Goal: Find specific page/section: Find specific page/section

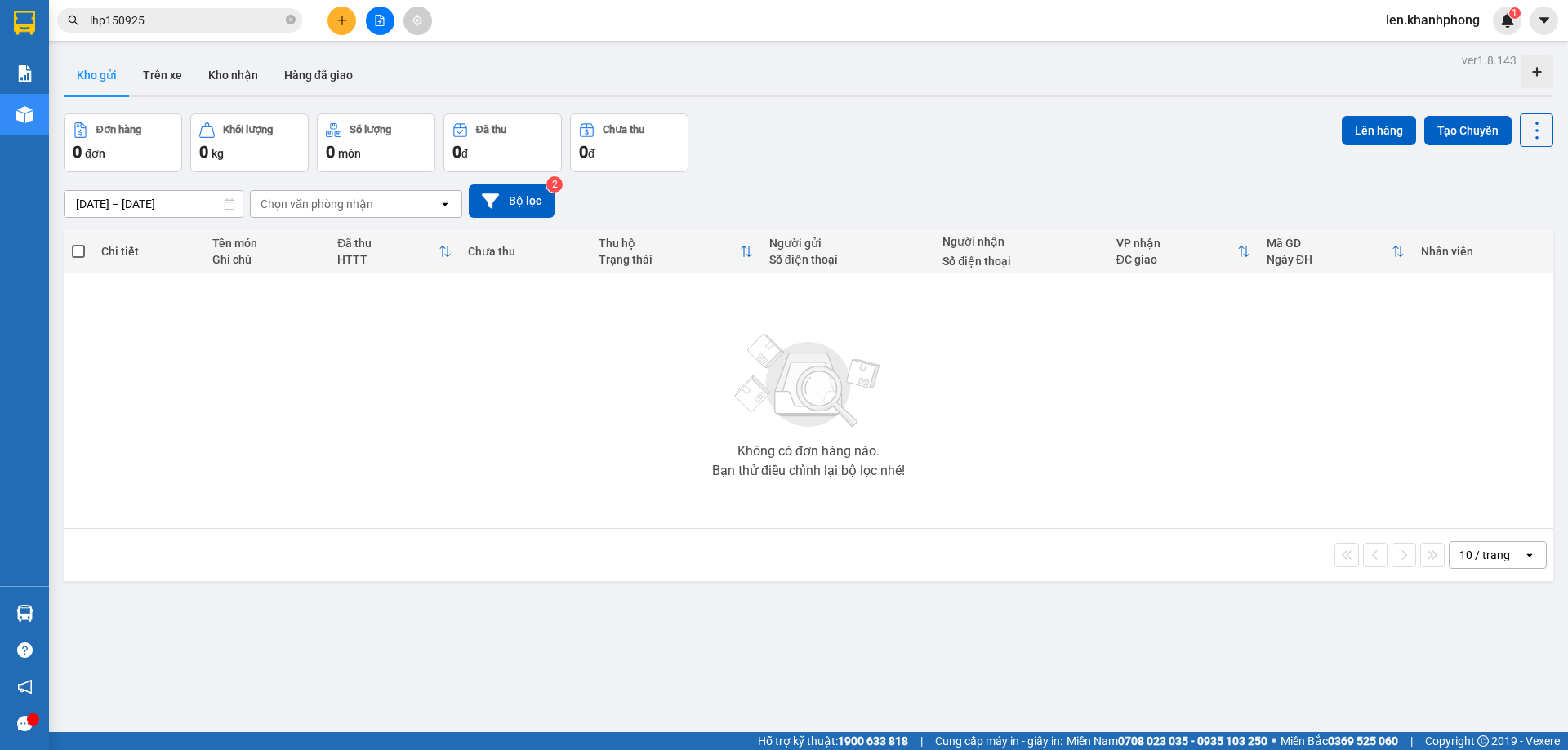
click at [451, 67] on div "Kho gửi Trên xe Kho nhận Hàng đã giao" at bounding box center [809, 77] width 1490 height 43
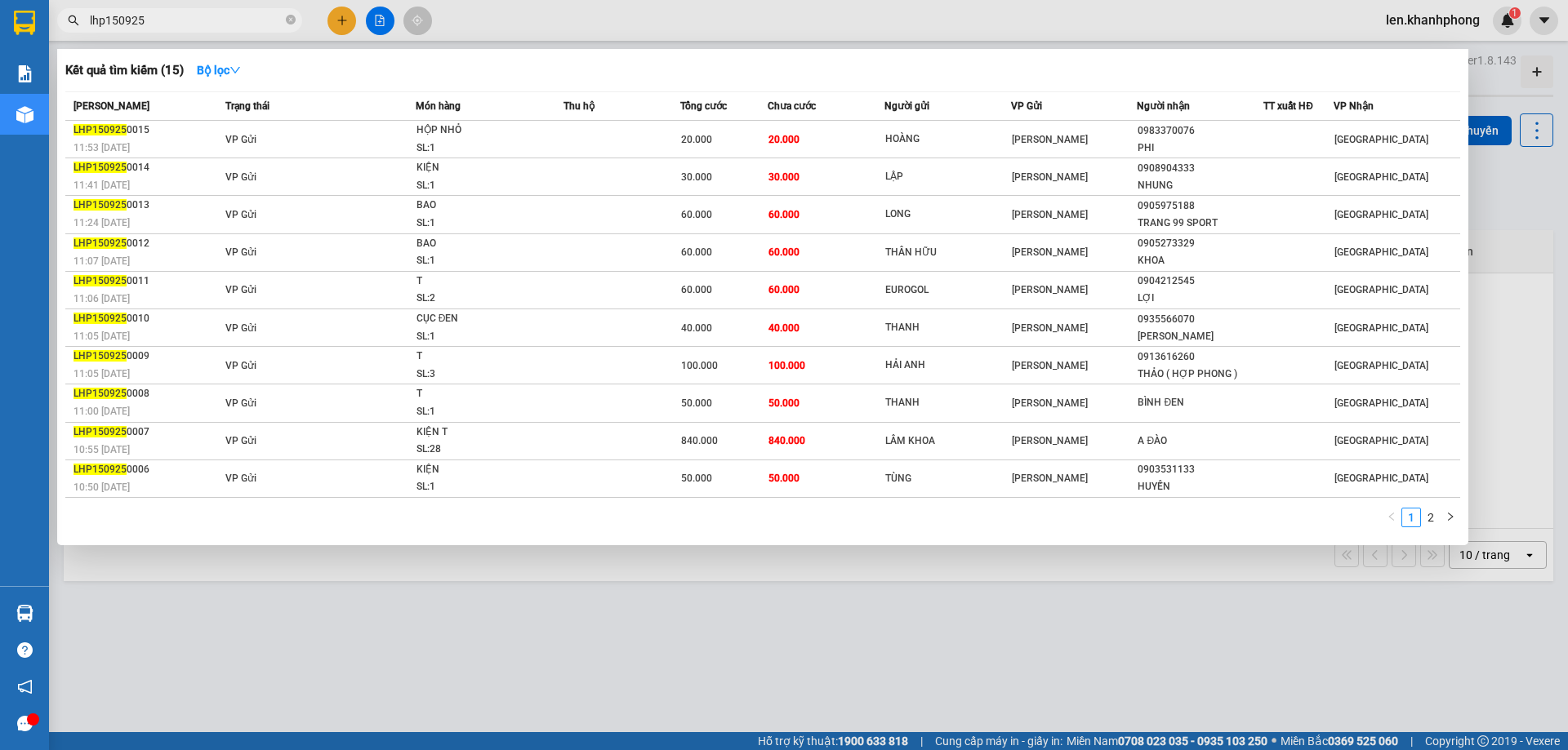
drag, startPoint x: 106, startPoint y: 22, endPoint x: 75, endPoint y: 22, distance: 31.0
click at [75, 22] on div "lhp150925" at bounding box center [159, 20] width 318 height 24
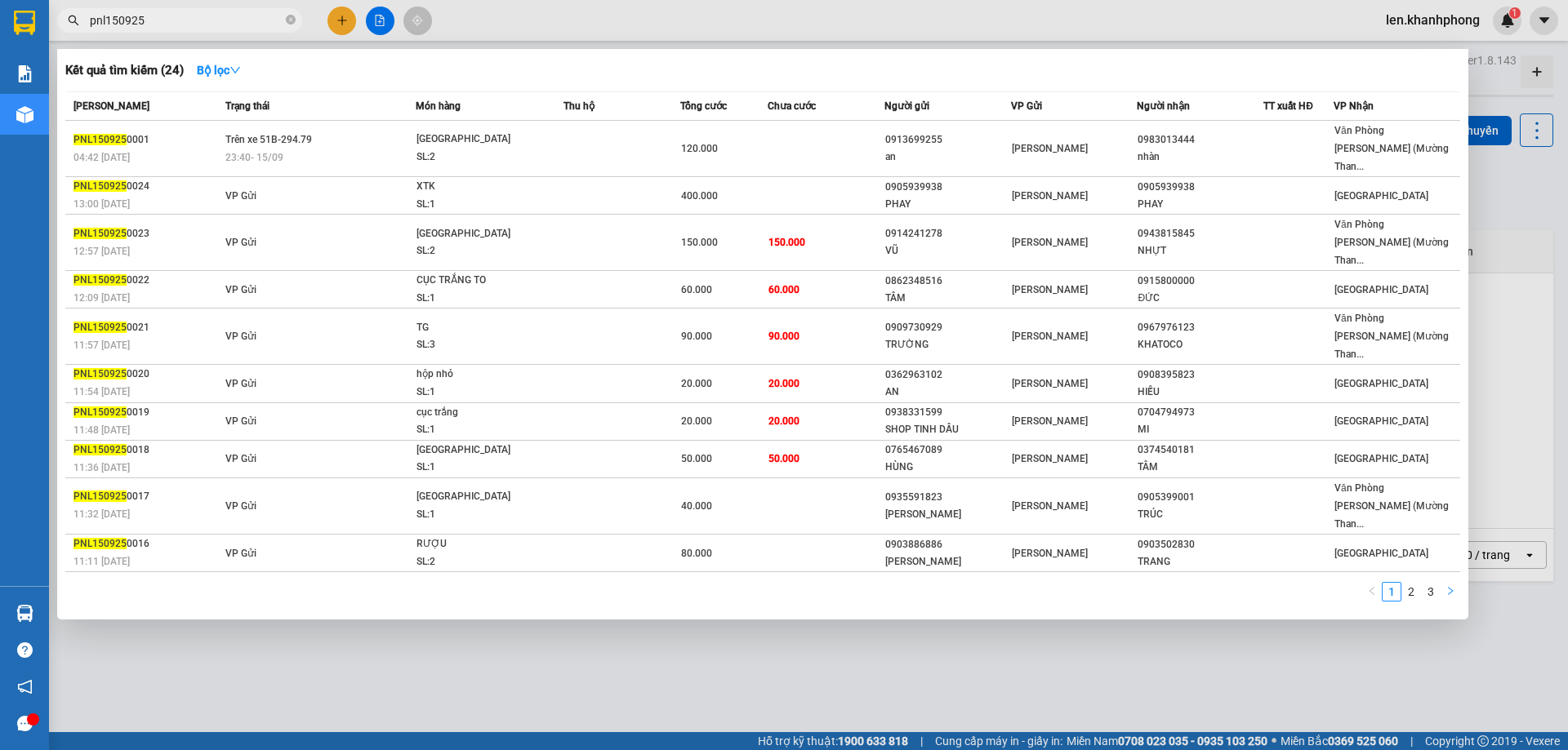
click at [1447, 586] on icon "right" at bounding box center [1450, 591] width 10 height 10
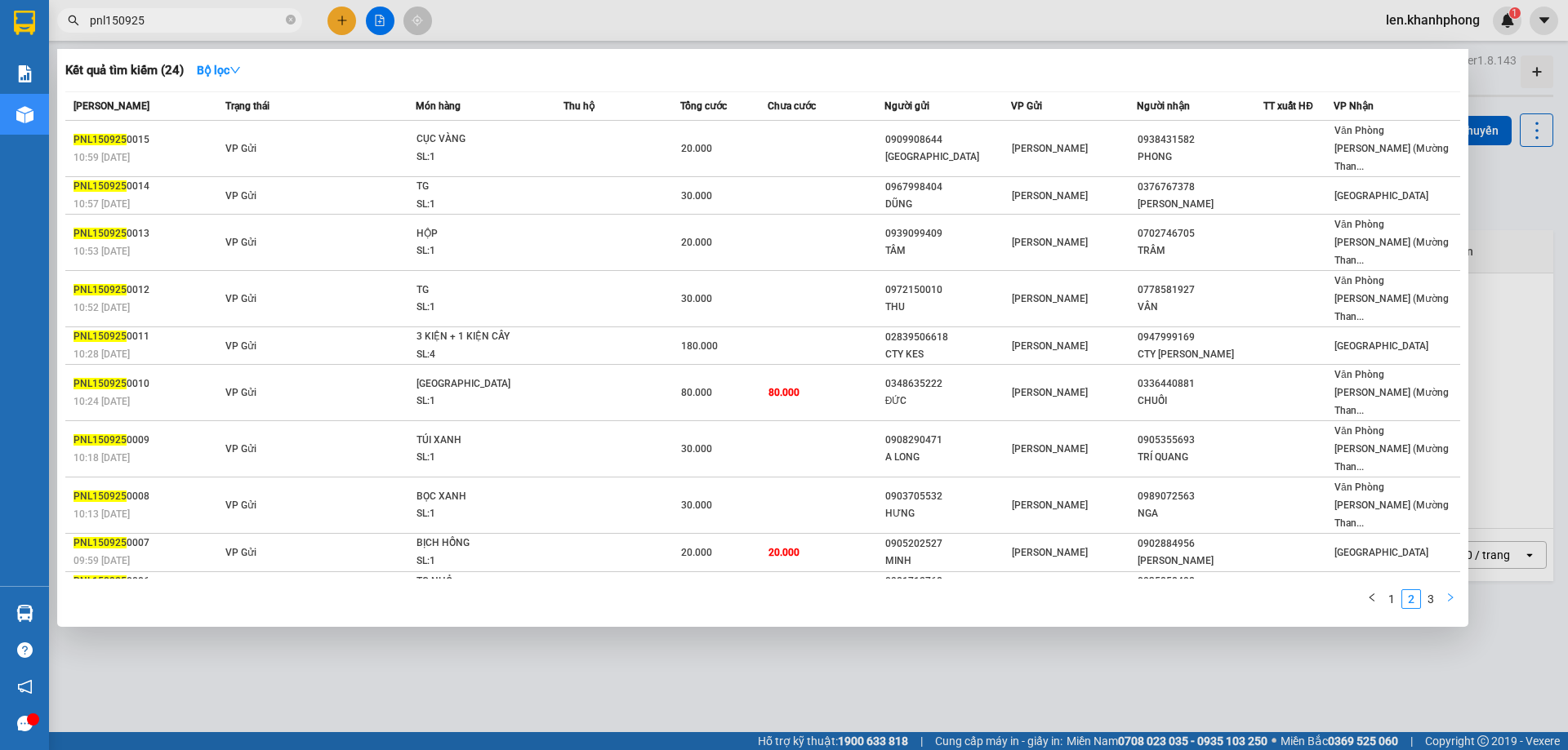
click at [1447, 593] on icon "right" at bounding box center [1450, 597] width 10 height 10
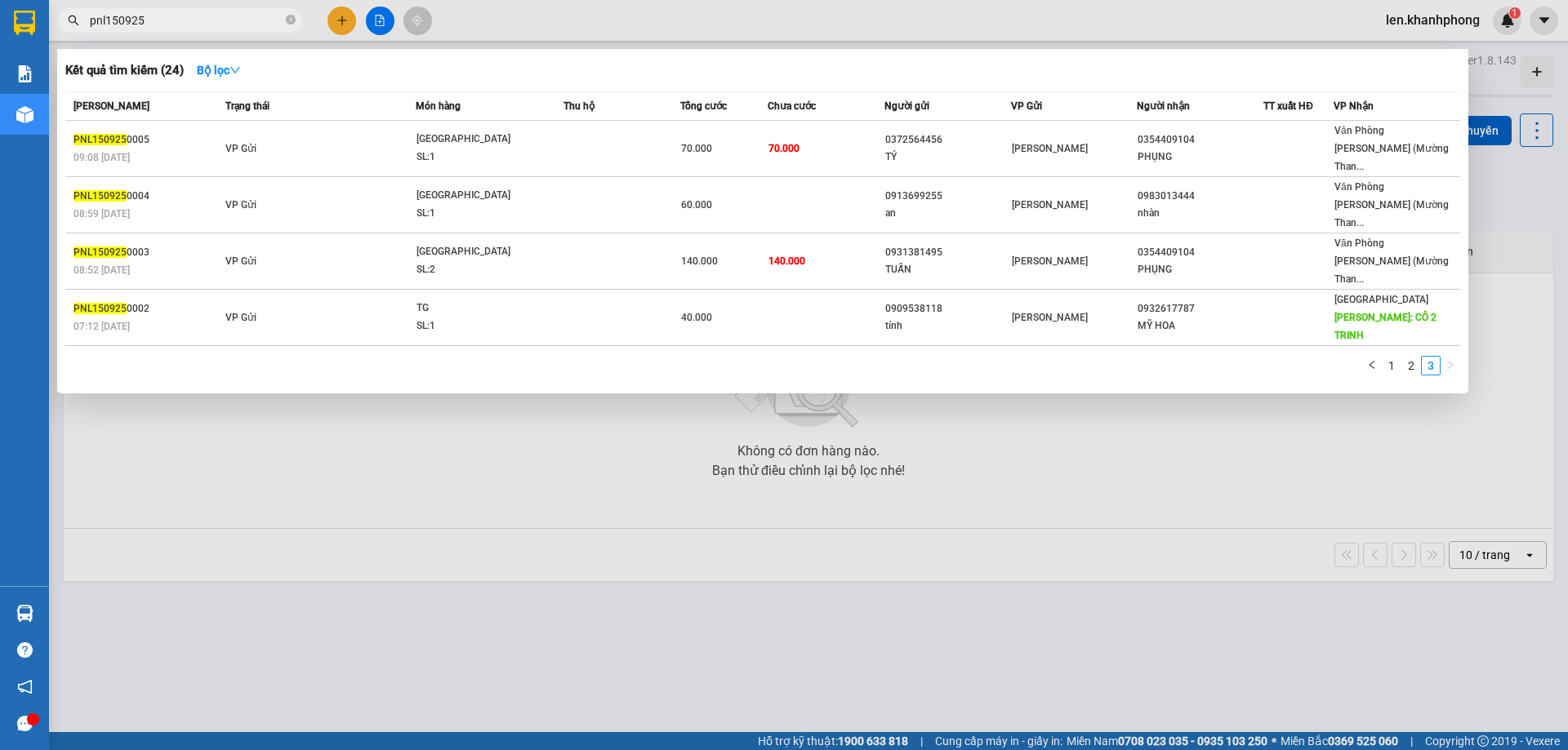
drag, startPoint x: 96, startPoint y: 19, endPoint x: 63, endPoint y: 19, distance: 33.0
click at [63, 19] on span "pnl150925" at bounding box center [180, 20] width 245 height 24
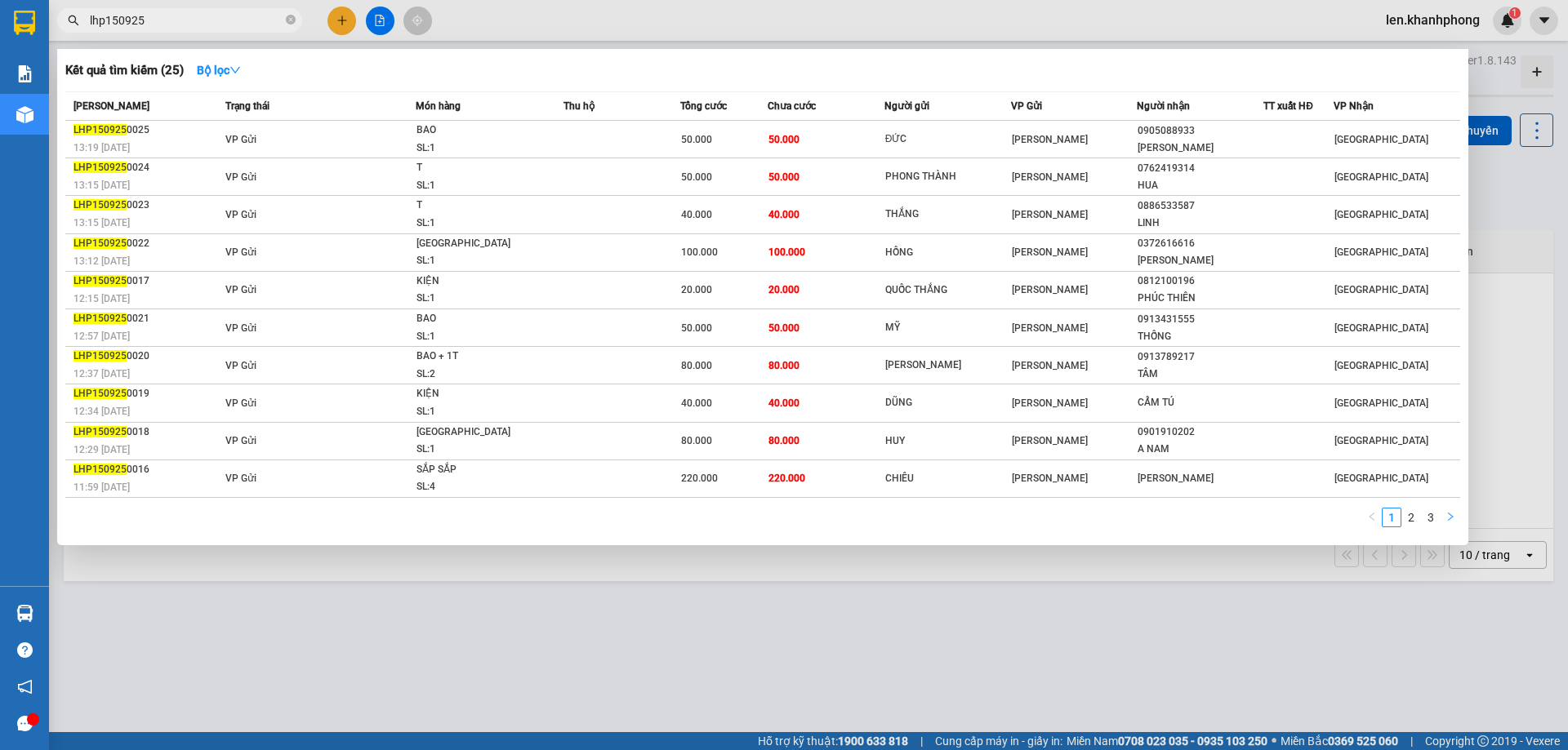
type input "lhp150925"
click at [1447, 518] on icon "right" at bounding box center [1450, 516] width 10 height 10
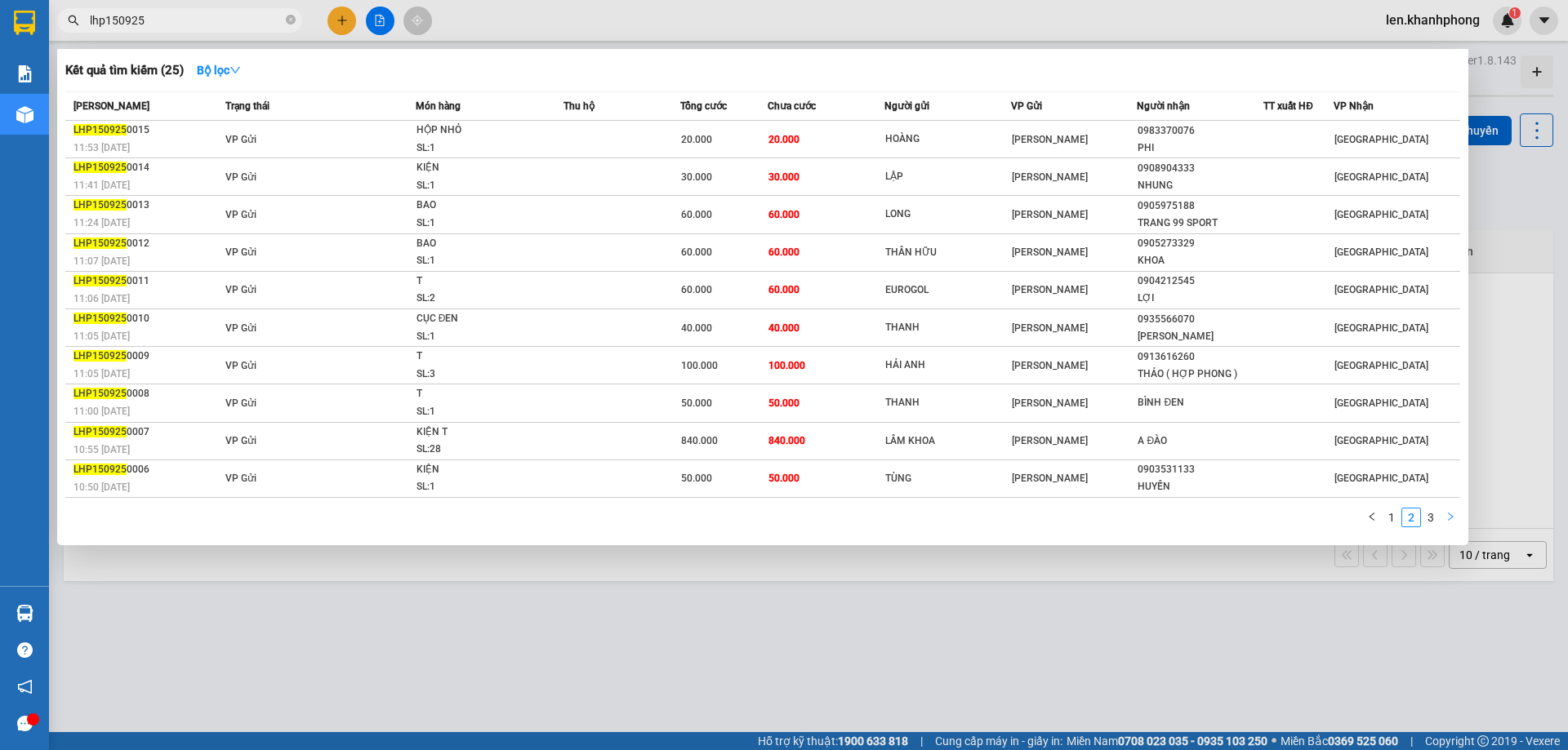
click at [1447, 518] on icon "right" at bounding box center [1450, 516] width 10 height 10
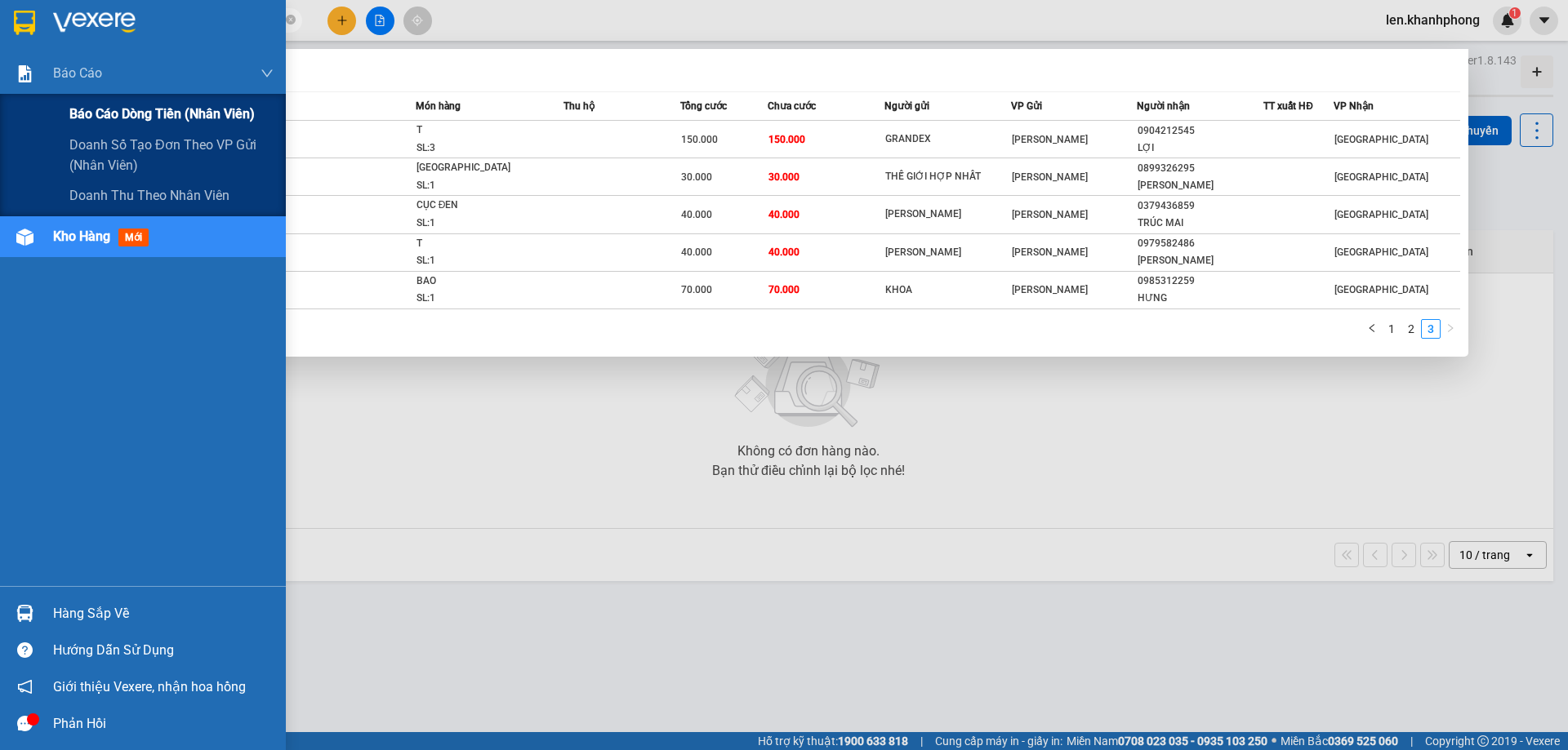
click at [80, 108] on span "Báo cáo dòng tiền (nhân viên)" at bounding box center [162, 113] width 185 height 21
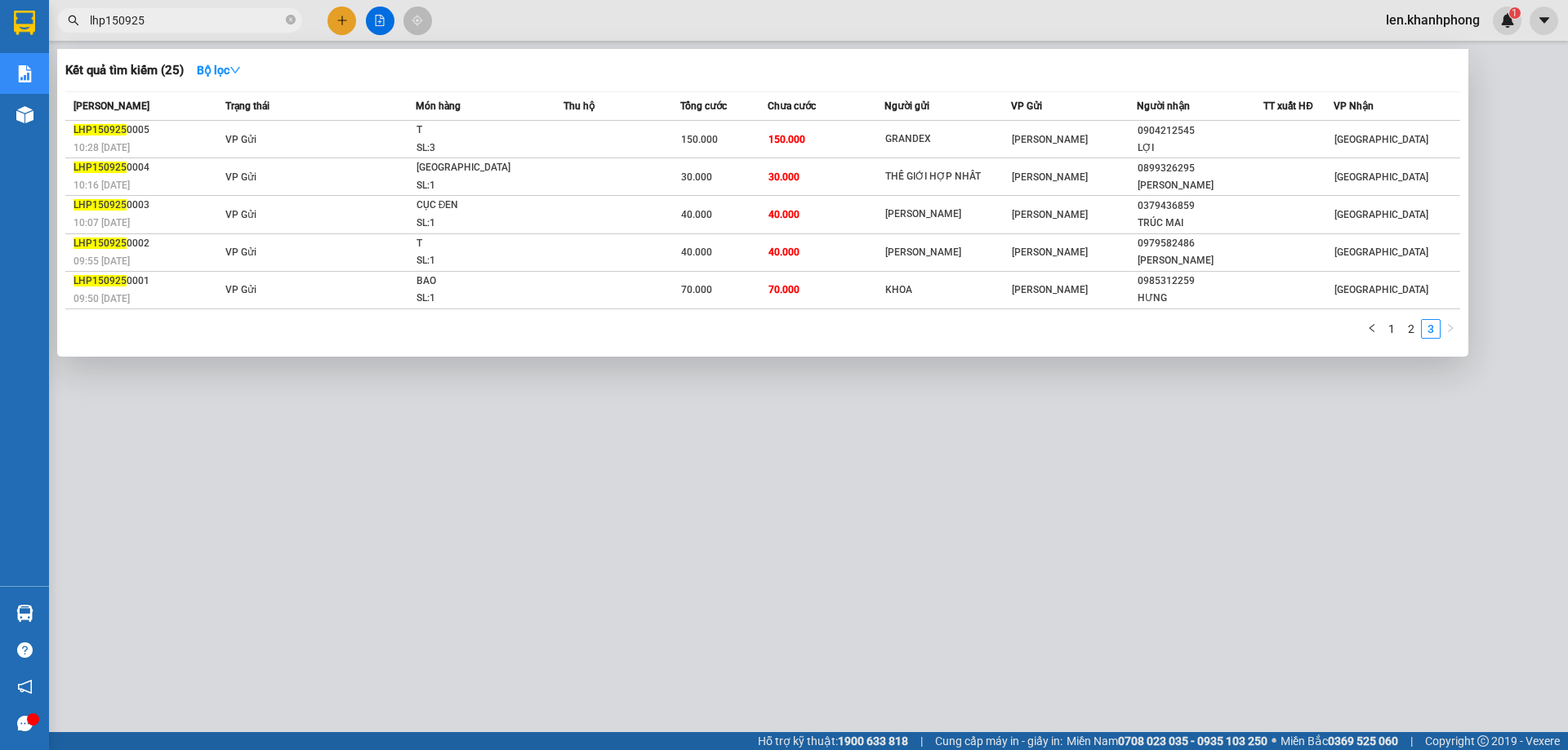
click at [465, 484] on div at bounding box center [784, 375] width 1568 height 750
